Goal: Navigation & Orientation: Find specific page/section

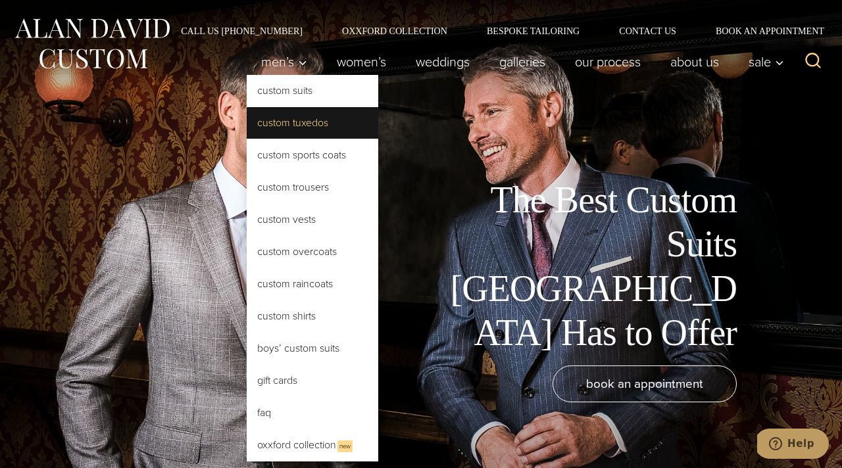
click at [295, 113] on link "Custom Tuxedos" at bounding box center [313, 123] width 132 height 32
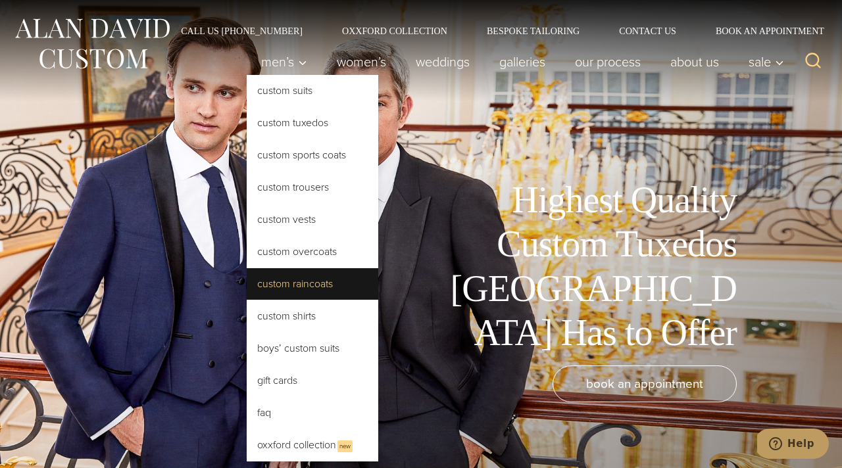
click at [308, 289] on link "Custom Raincoats" at bounding box center [313, 284] width 132 height 32
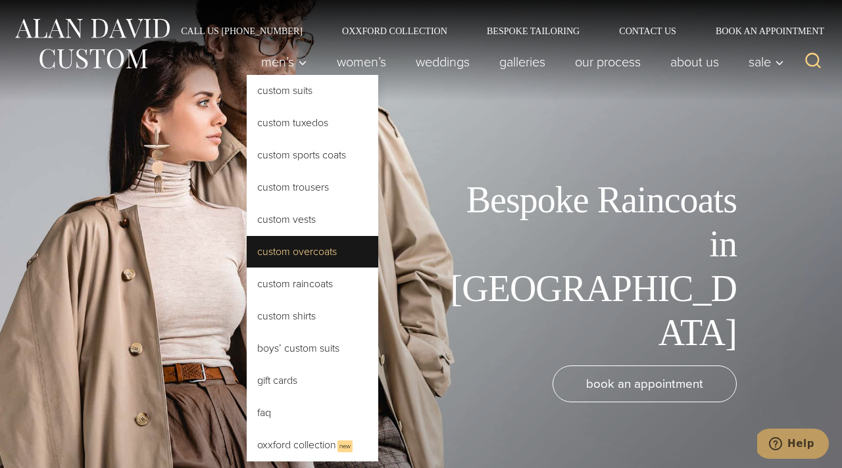
click at [322, 253] on link "Custom Overcoats" at bounding box center [313, 252] width 132 height 32
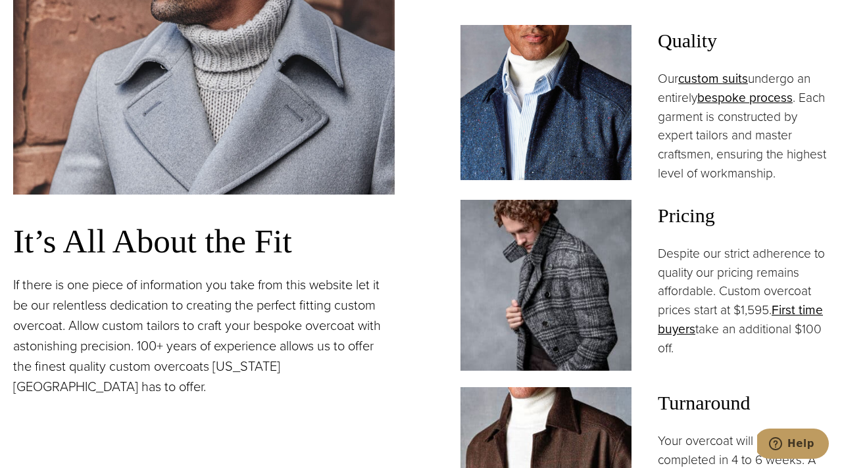
scroll to position [953, 0]
